Goal: Navigation & Orientation: Find specific page/section

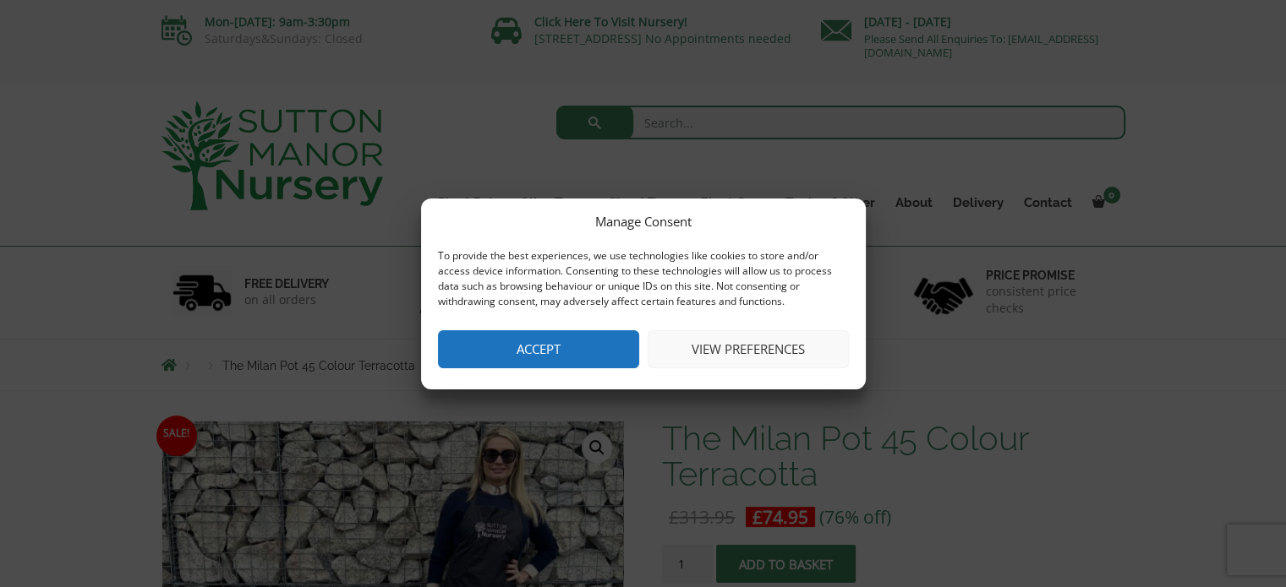
click at [748, 353] on button "View preferences" at bounding box center [748, 350] width 201 height 38
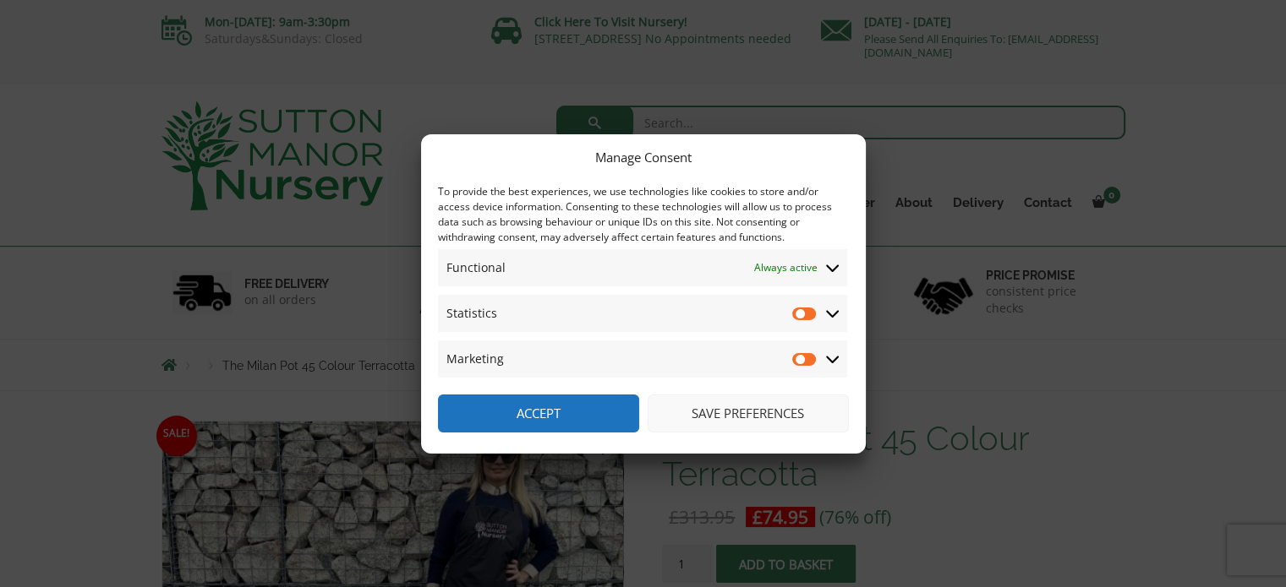
click at [712, 414] on button "Save preferences" at bounding box center [748, 414] width 201 height 38
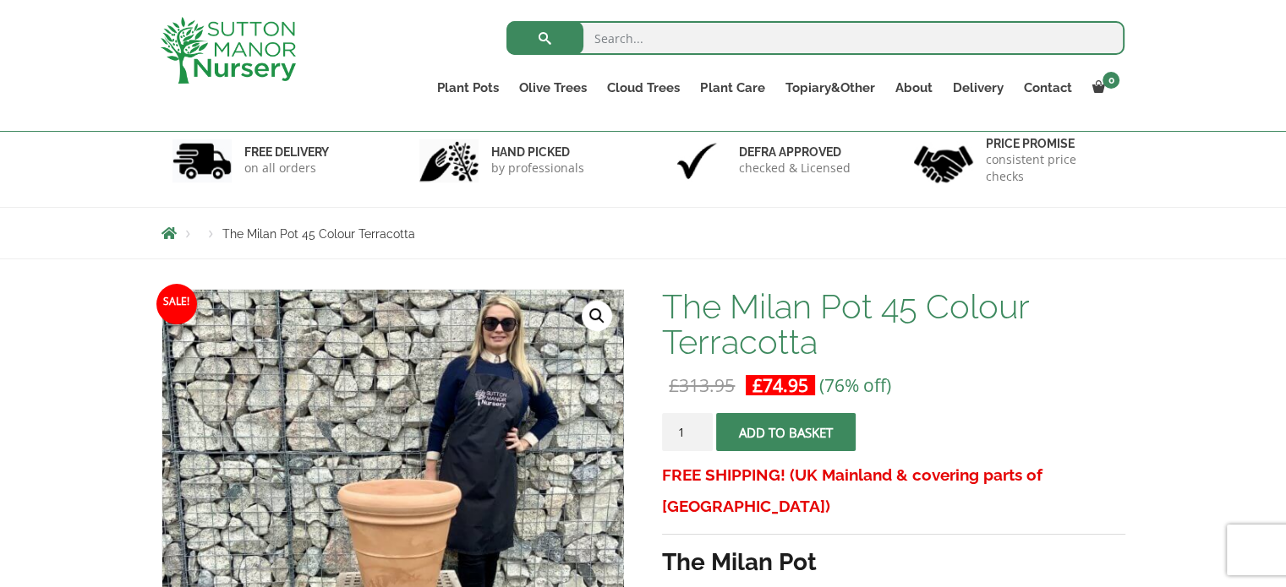
scroll to position [254, 0]
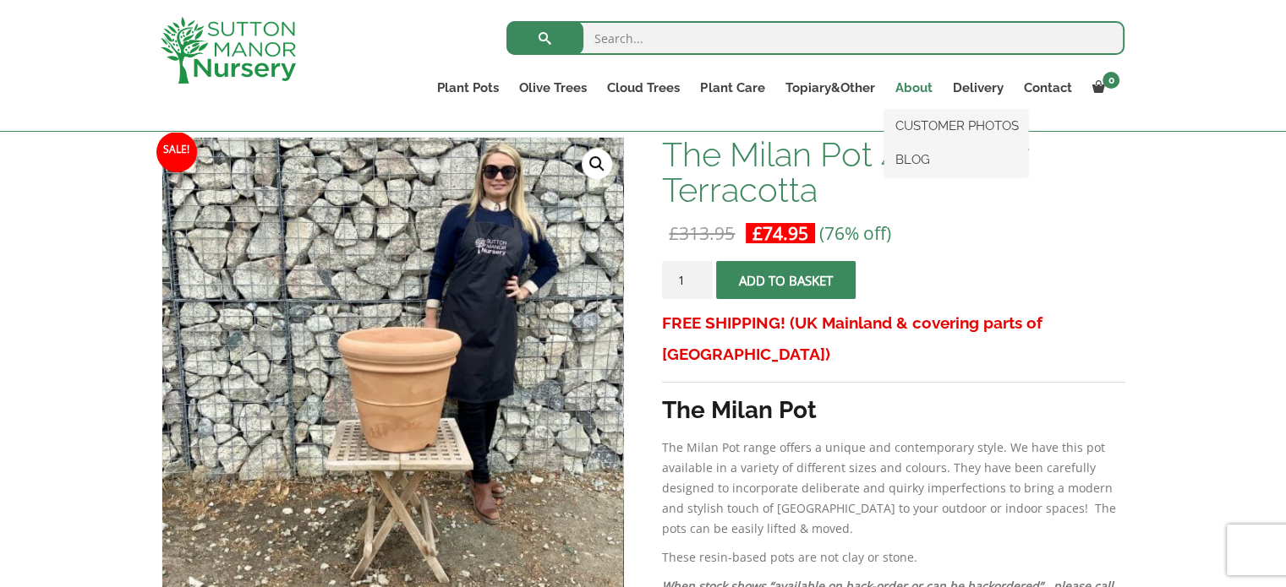
click at [915, 86] on link "About" at bounding box center [912, 88] width 57 height 24
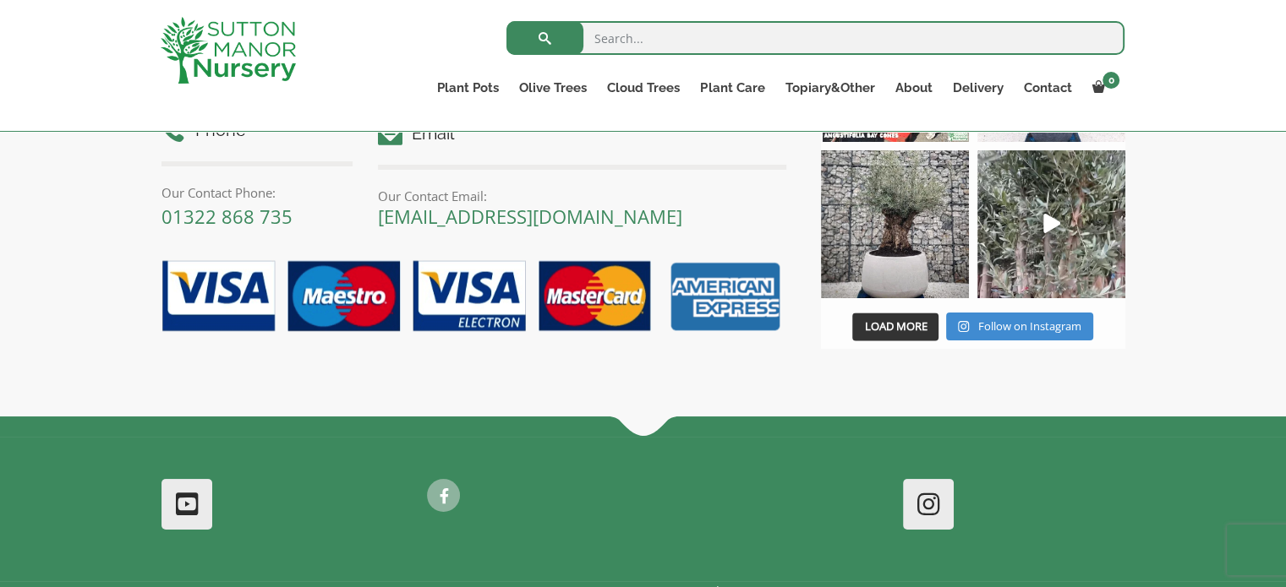
scroll to position [2232, 0]
